Goal: Information Seeking & Learning: Learn about a topic

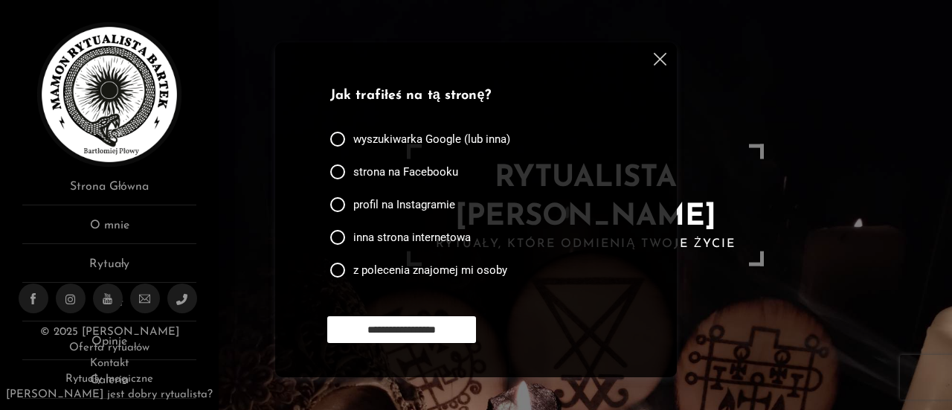
click at [662, 62] on img at bounding box center [660, 59] width 13 height 13
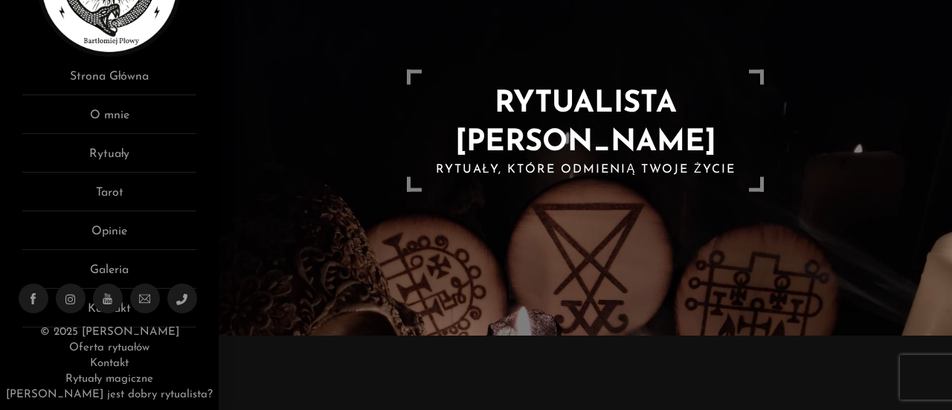
scroll to position [114, 0]
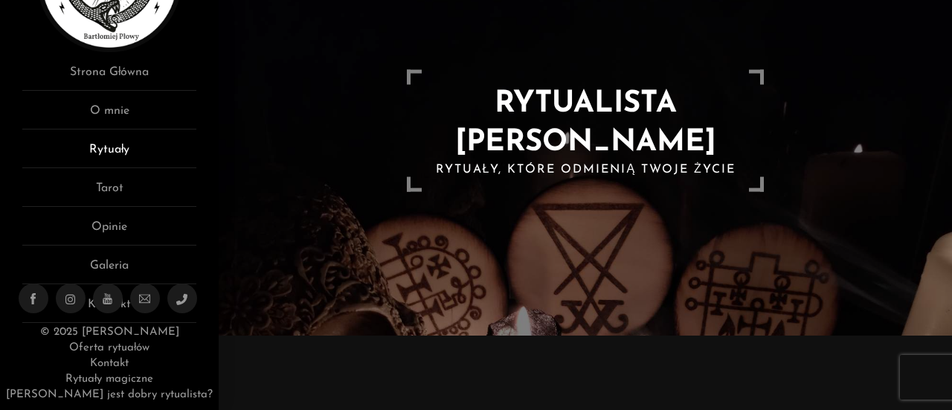
click at [129, 152] on link "Rytuały" at bounding box center [109, 155] width 174 height 28
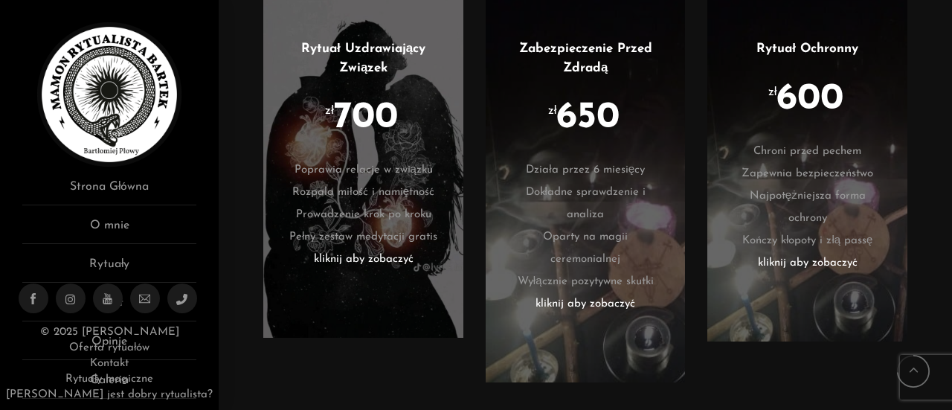
scroll to position [3271, 0]
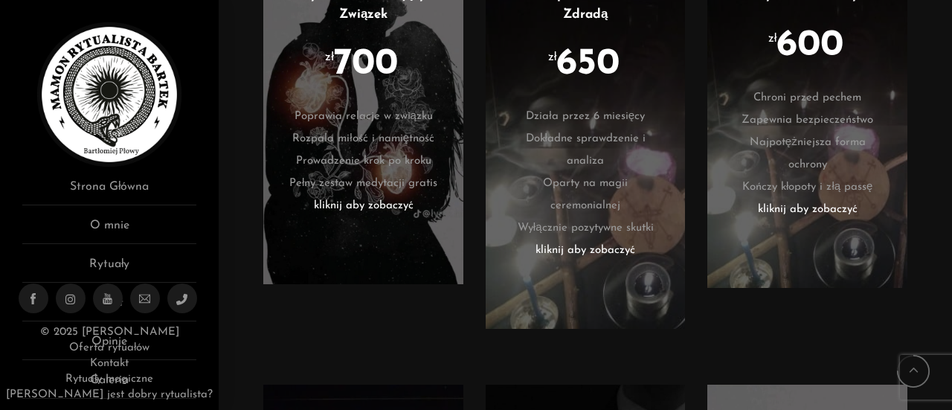
click at [802, 218] on li "kliknij aby zobaczyć" at bounding box center [806, 210] width 155 height 22
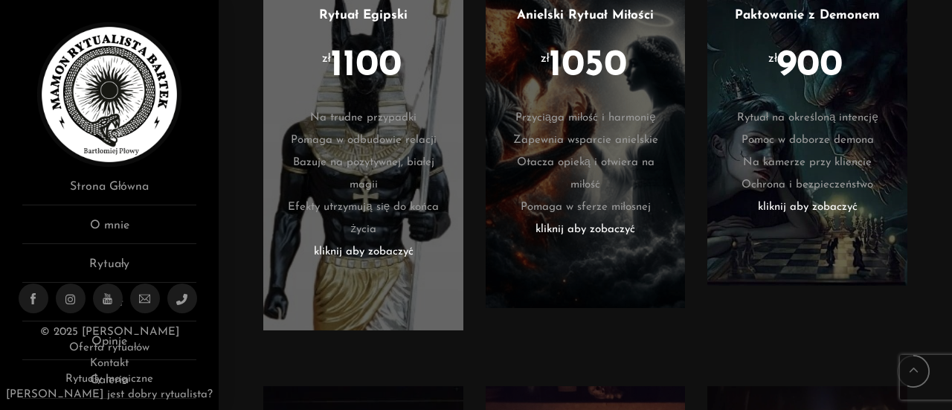
scroll to position [2379, 0]
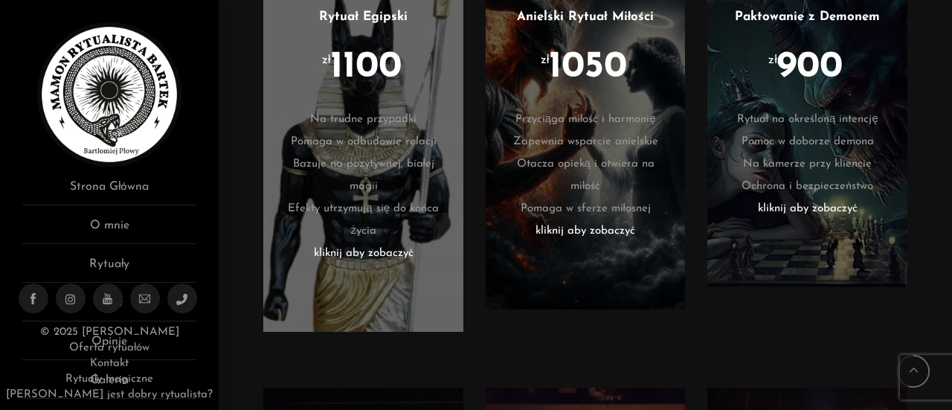
click at [379, 131] on li "Na trudne przypadki" at bounding box center [362, 120] width 155 height 22
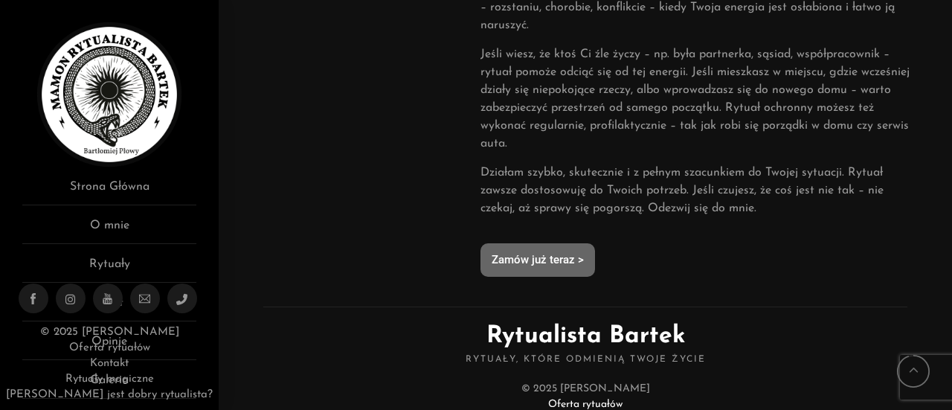
scroll to position [1027, 0]
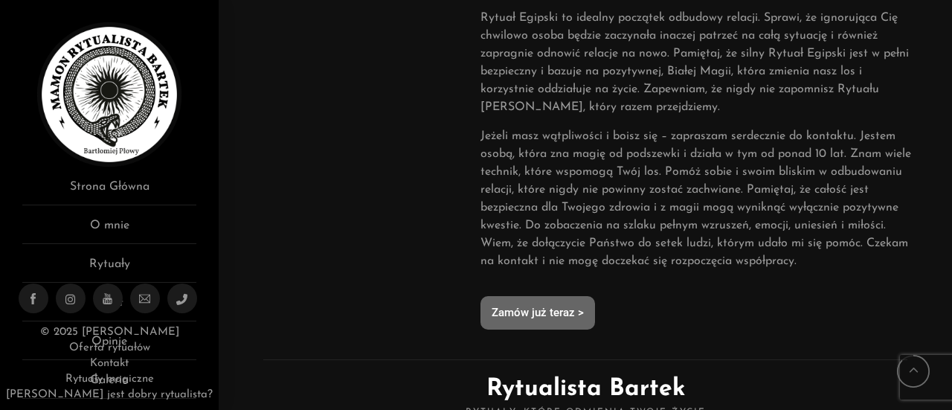
scroll to position [965, 0]
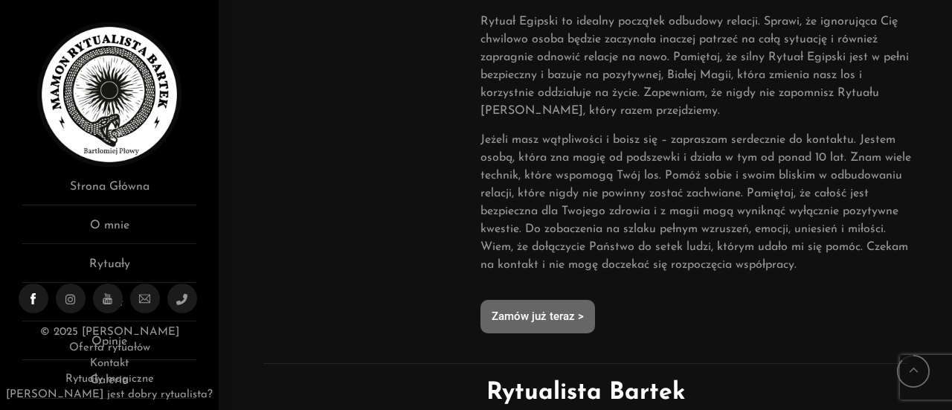
click at [32, 297] on icon at bounding box center [33, 298] width 11 height 11
